Goal: Check status: Check status

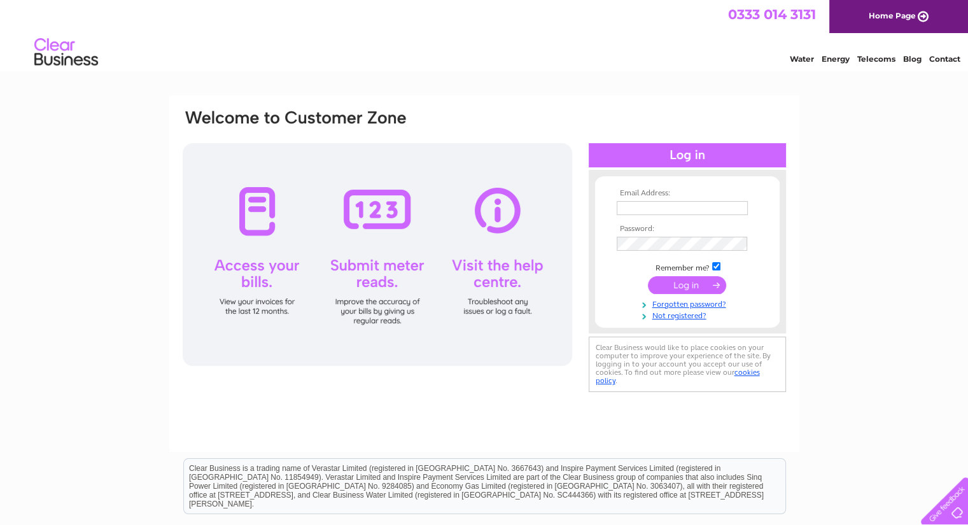
type input "morag@specialprojects-uk.com"
click at [688, 286] on input "submit" at bounding box center [687, 285] width 78 height 18
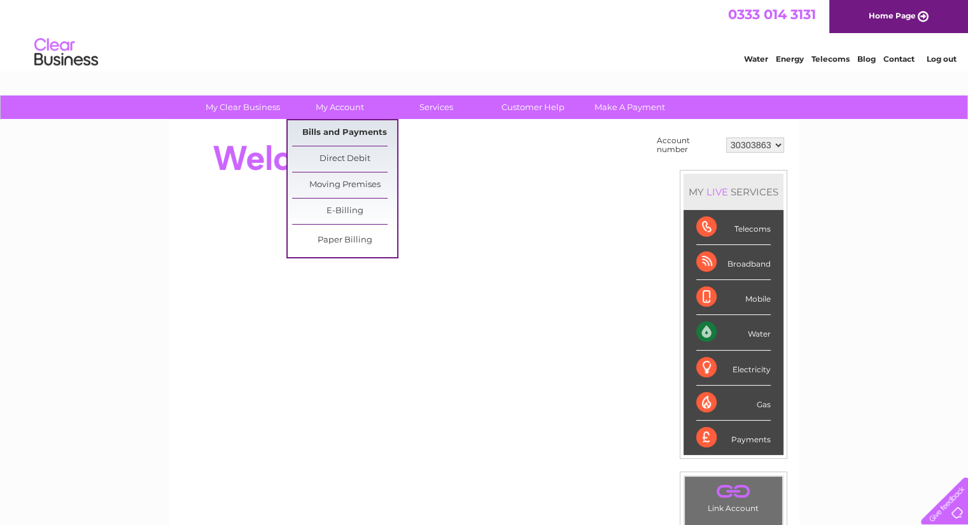
click at [347, 129] on link "Bills and Payments" at bounding box center [344, 132] width 105 height 25
